Goal: Information Seeking & Learning: Get advice/opinions

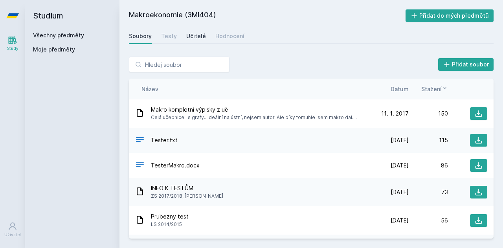
click at [197, 34] on div "Učitelé" at bounding box center [196, 36] width 20 height 8
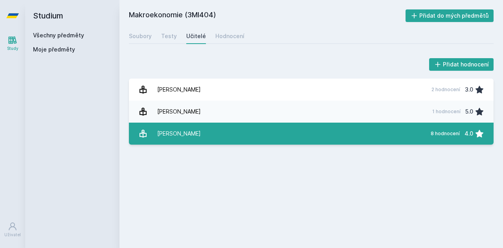
click at [197, 137] on div "[PERSON_NAME]" at bounding box center [179, 134] width 44 height 16
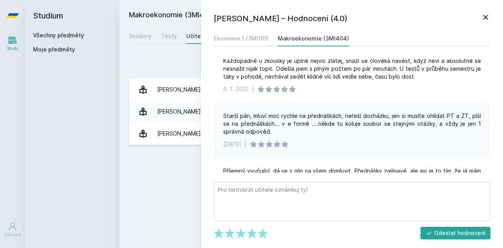
scroll to position [20, 0]
drag, startPoint x: 289, startPoint y: 124, endPoint x: 309, endPoint y: 126, distance: 20.5
click at [309, 126] on div "Starší pán, mluví moc rychle na přednáškách, neřeší docházku, jen si musíte ohl…" at bounding box center [352, 124] width 258 height 24
drag, startPoint x: 241, startPoint y: 144, endPoint x: 254, endPoint y: 145, distance: 13.5
click at [254, 145] on div "[DATE] |" at bounding box center [352, 144] width 258 height 8
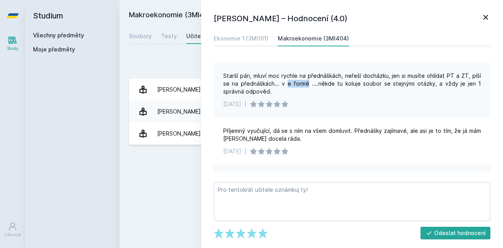
scroll to position [59, 0]
drag, startPoint x: 289, startPoint y: 83, endPoint x: 308, endPoint y: 87, distance: 19.3
click at [308, 87] on div "Starší pán, mluví moc rychle na přednáškách, neřeší docházku, jen si musíte ohl…" at bounding box center [352, 84] width 258 height 24
